Goal: Task Accomplishment & Management: Understand process/instructions

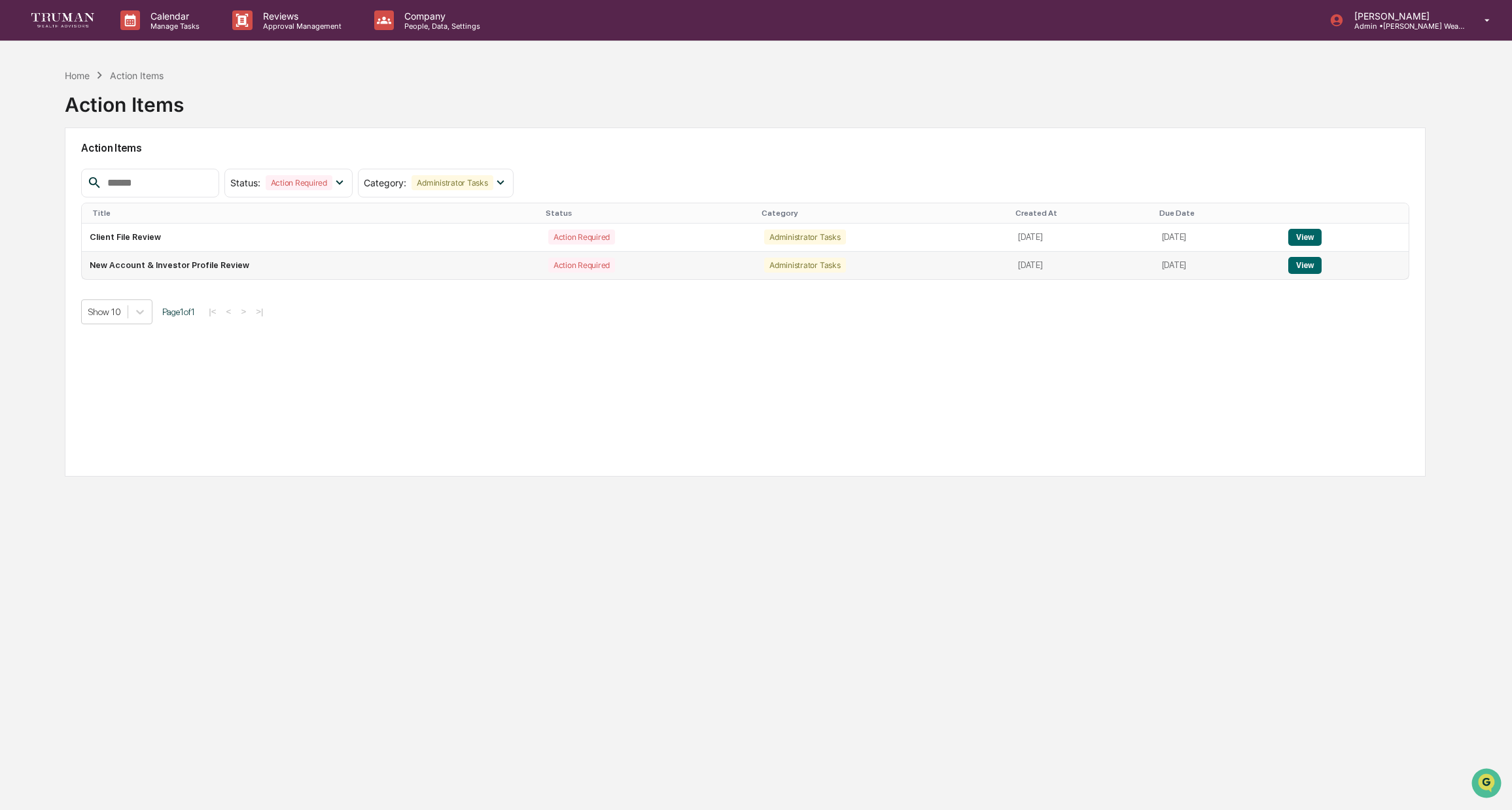
click at [1315, 267] on button "View" at bounding box center [1305, 265] width 34 height 17
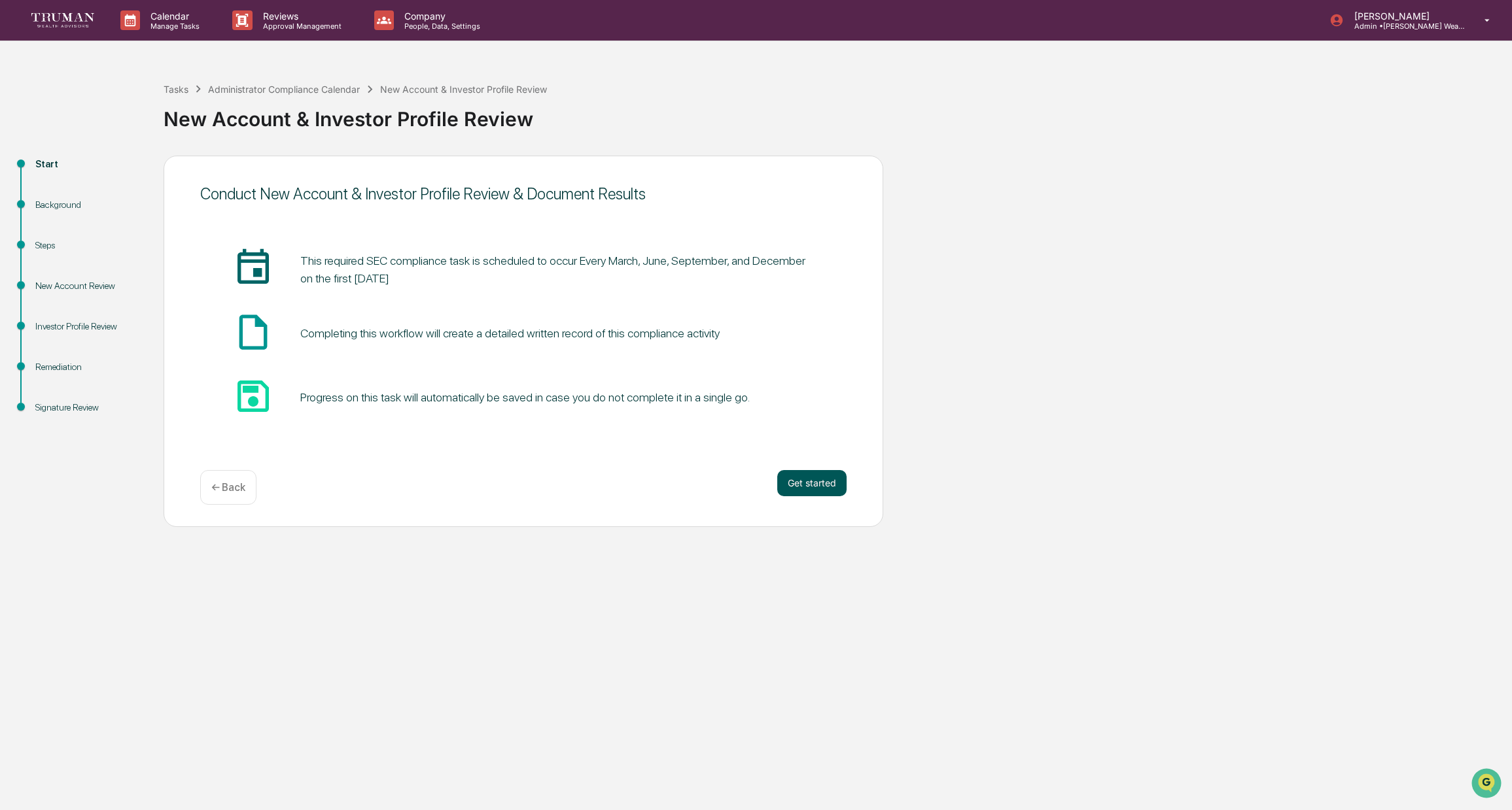
click at [806, 487] on button "Get started" at bounding box center [811, 483] width 70 height 26
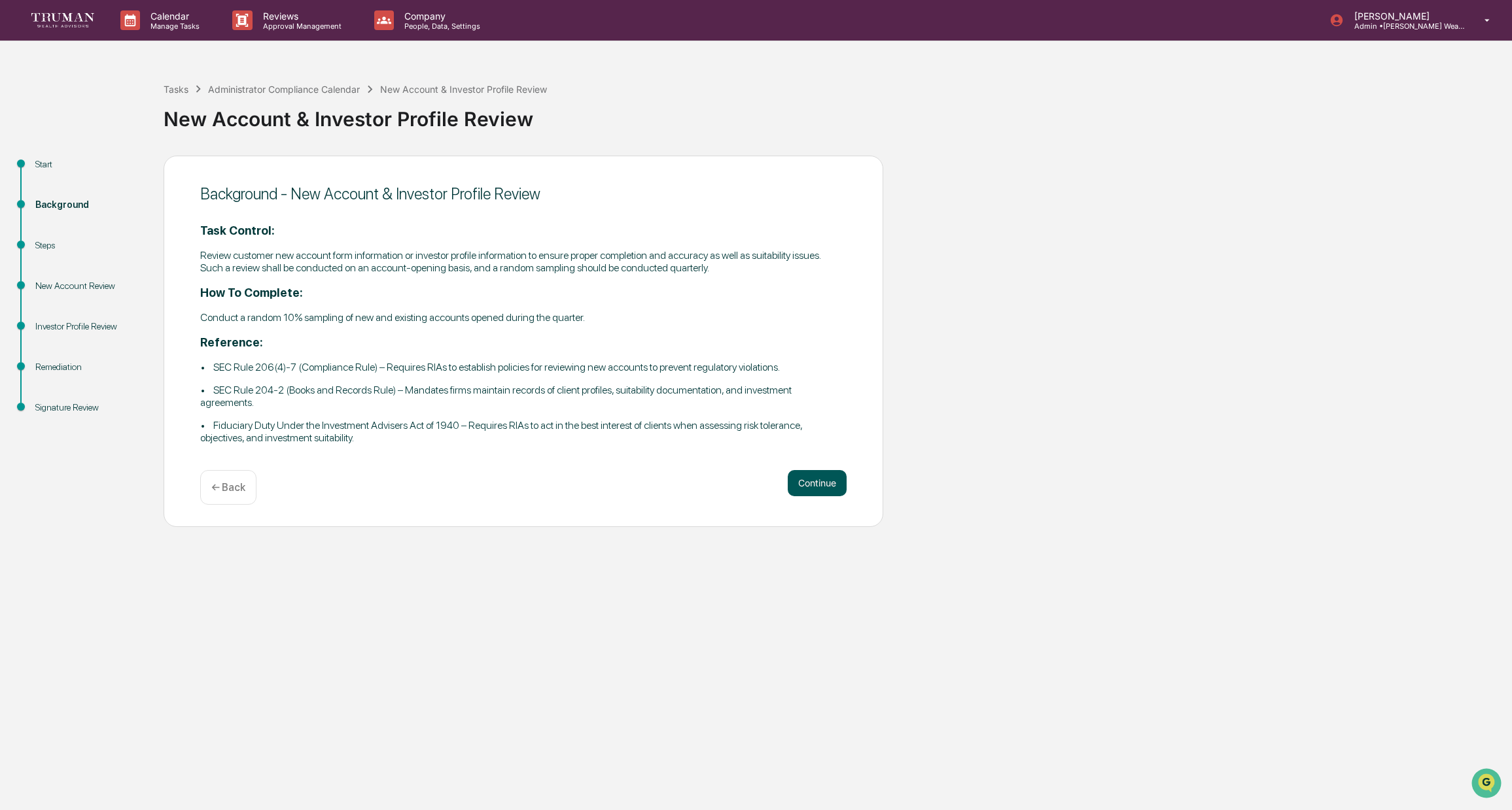
click at [828, 483] on button "Continue" at bounding box center [816, 483] width 59 height 26
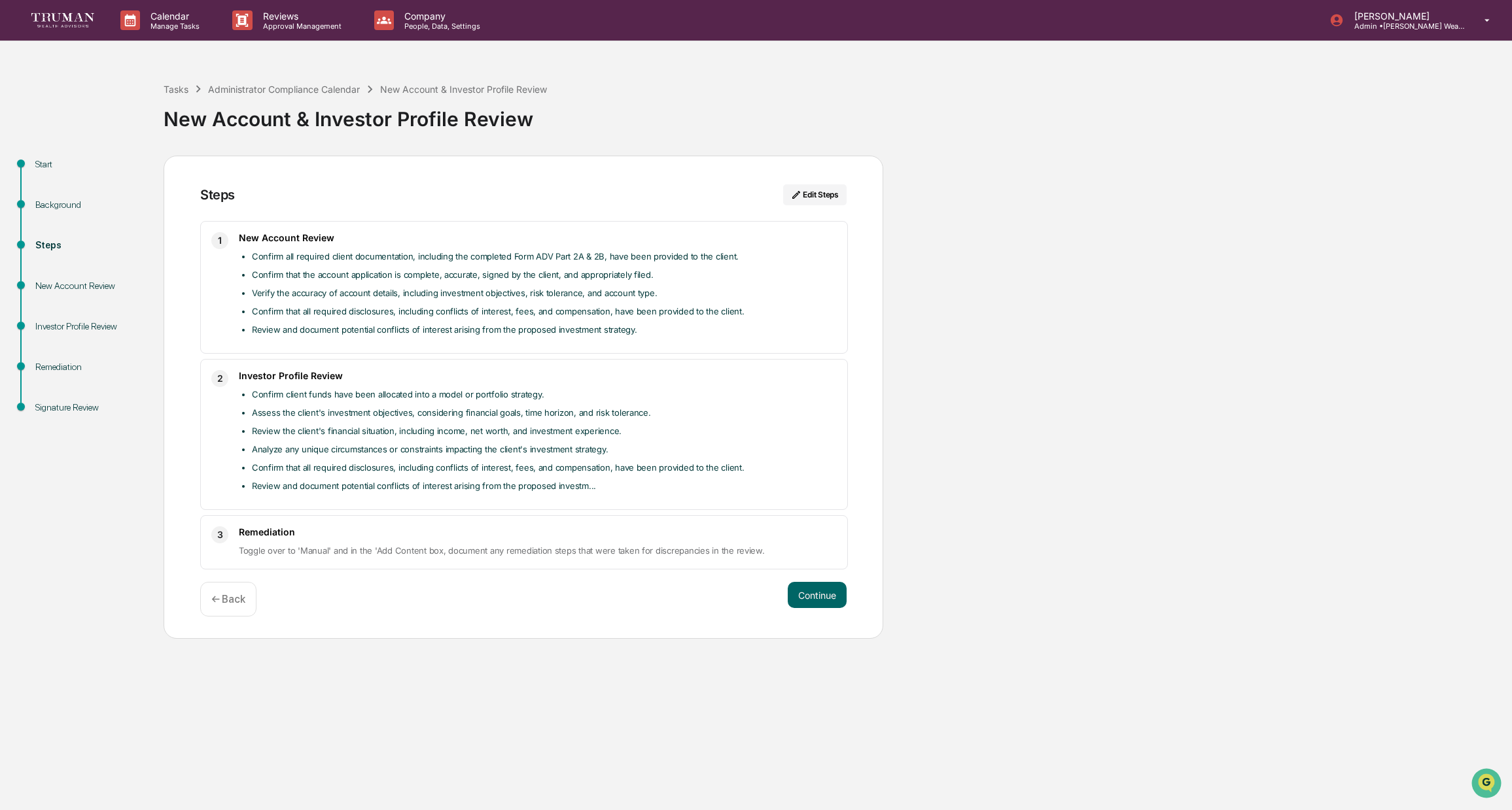
click at [663, 282] on ul "Confirm all required client documentation, including the completed Form ADV Par…" at bounding box center [538, 293] width 598 height 89
click at [47, 161] on div "Start" at bounding box center [89, 165] width 108 height 14
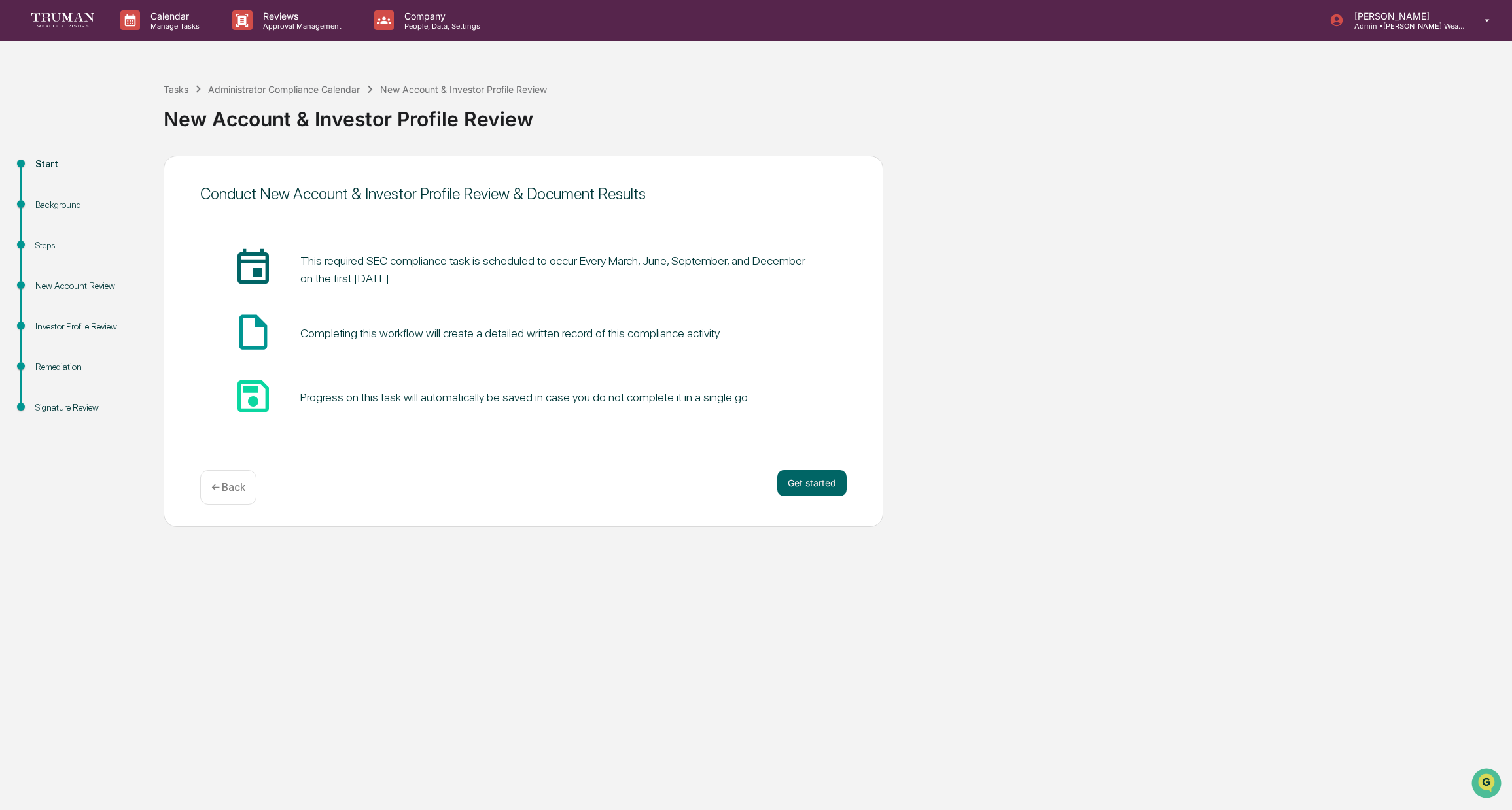
click at [67, 202] on div "Background" at bounding box center [89, 205] width 108 height 14
click at [49, 205] on div "Background" at bounding box center [89, 205] width 108 height 14
click at [820, 478] on button "Get started" at bounding box center [811, 483] width 70 height 26
